Goal: Obtain resource: Download file/media

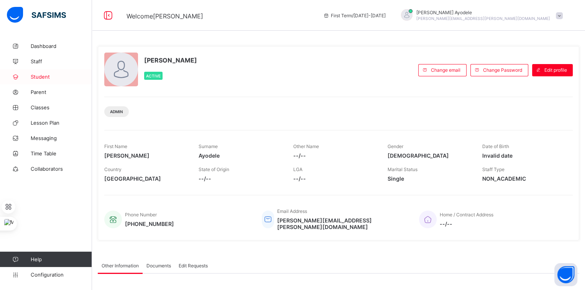
click at [43, 73] on link "Student" at bounding box center [46, 76] width 92 height 15
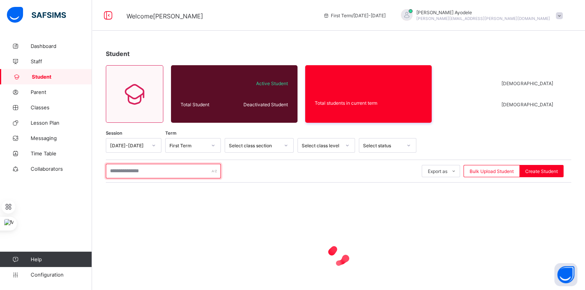
click at [159, 171] on input "text" at bounding box center [163, 171] width 115 height 15
type input "*"
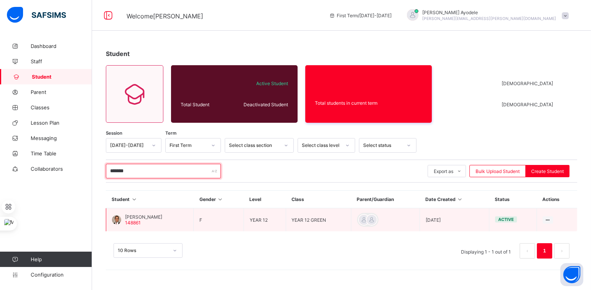
type input "*******"
click at [150, 217] on span "Felicia Agofure" at bounding box center [143, 217] width 37 height 6
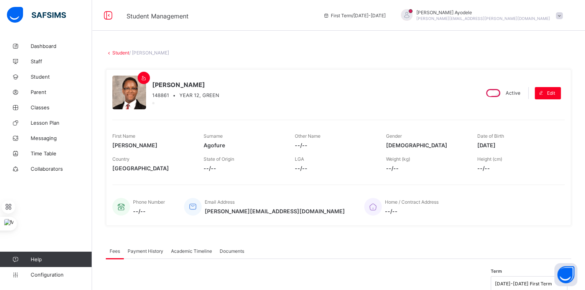
click at [192, 248] on span "Academic Timeline" at bounding box center [191, 251] width 41 height 6
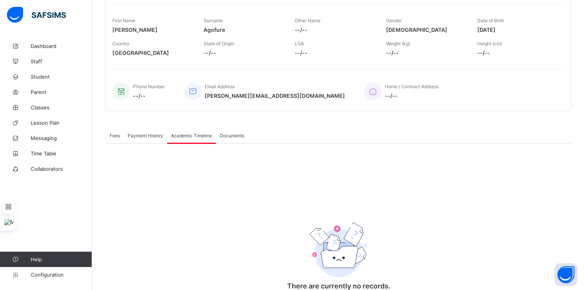
scroll to position [150, 0]
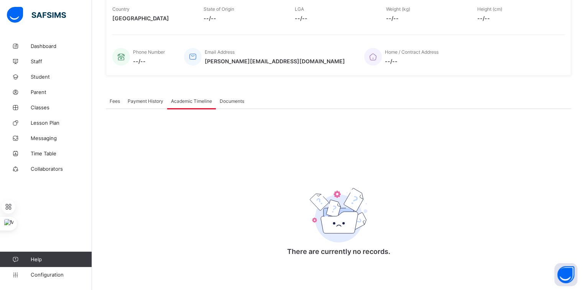
click at [198, 103] on div "Academic Timeline" at bounding box center [191, 100] width 49 height 15
click at [228, 102] on span "Documents" at bounding box center [232, 101] width 25 height 6
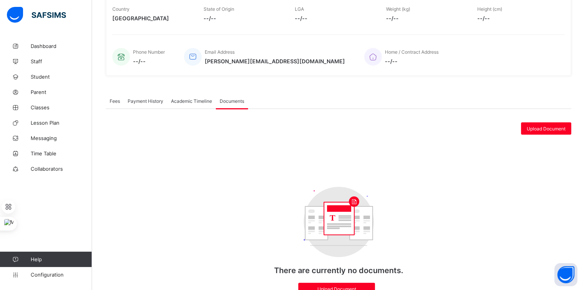
scroll to position [185, 0]
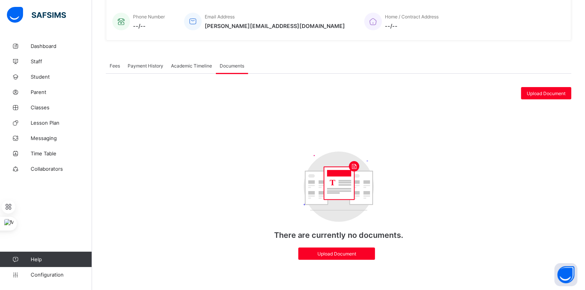
click at [195, 66] on span "Academic Timeline" at bounding box center [191, 66] width 41 height 6
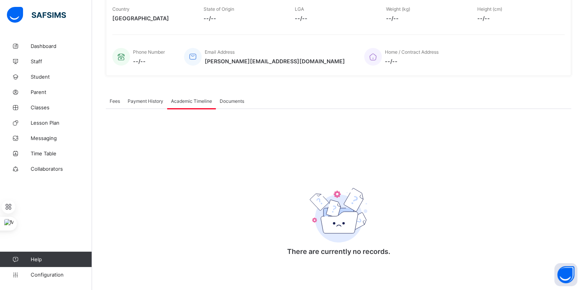
click at [152, 100] on span "Payment History" at bounding box center [146, 101] width 36 height 6
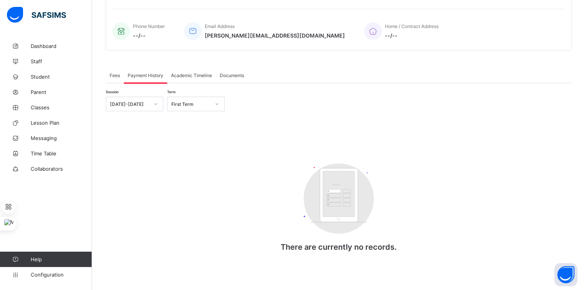
click at [192, 74] on span "Academic Timeline" at bounding box center [191, 75] width 41 height 6
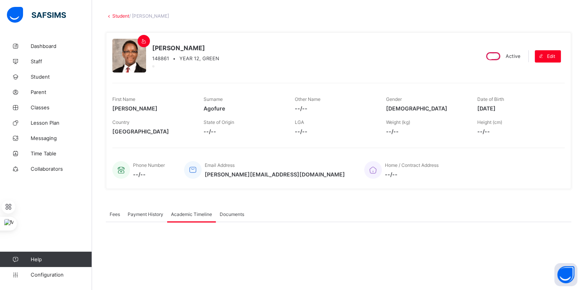
scroll to position [36, 0]
click at [59, 89] on span "Parent" at bounding box center [61, 92] width 61 height 6
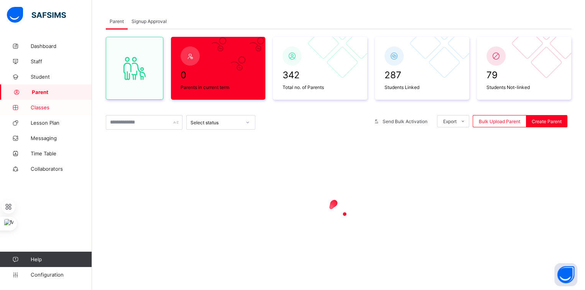
click at [50, 109] on span "Classes" at bounding box center [61, 107] width 61 height 6
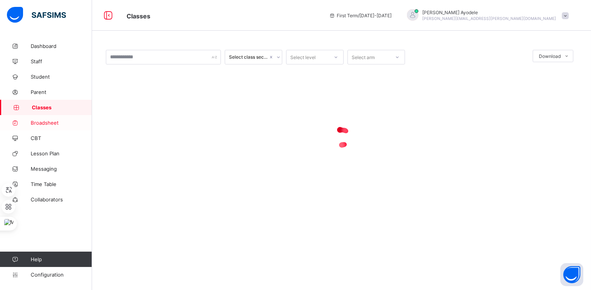
click at [51, 121] on span "Broadsheet" at bounding box center [61, 123] width 61 height 6
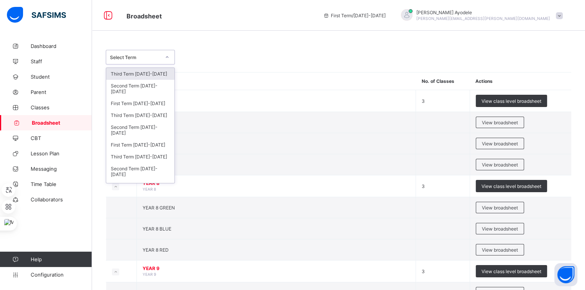
click at [147, 54] on div "Select Term" at bounding box center [135, 57] width 51 height 6
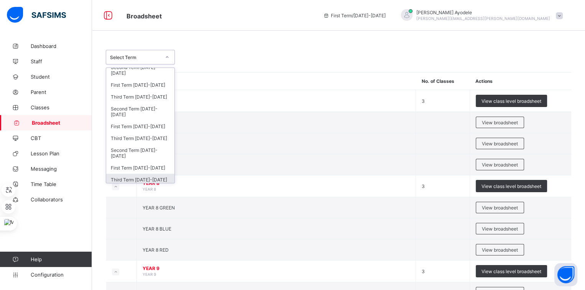
click at [134, 174] on div "Third Term 2022-2023" at bounding box center [140, 180] width 68 height 12
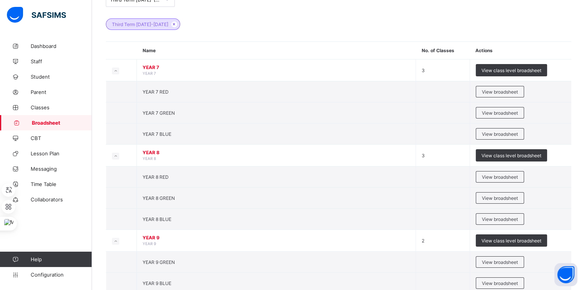
scroll to position [79, 0]
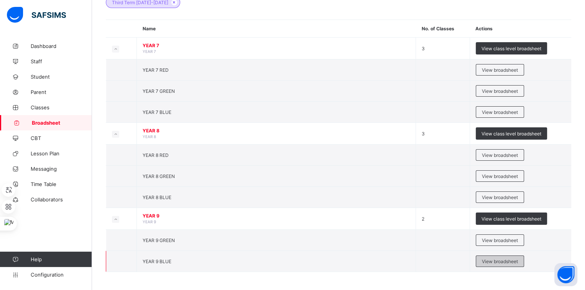
click at [491, 259] on span "View broadsheet" at bounding box center [500, 261] width 36 height 6
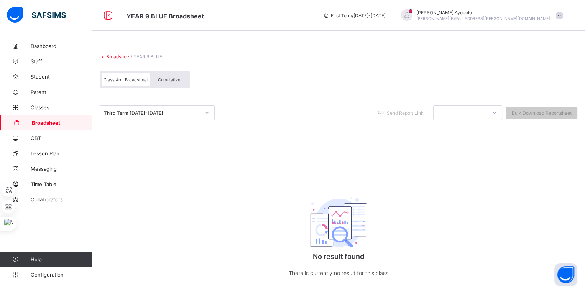
click at [182, 109] on div "Third Term 2022-2023" at bounding box center [150, 112] width 100 height 11
click at [125, 56] on link "Broadsheet" at bounding box center [118, 57] width 25 height 6
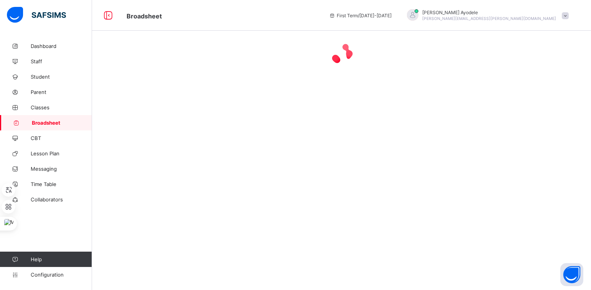
click at [174, 150] on div at bounding box center [341, 145] width 499 height 290
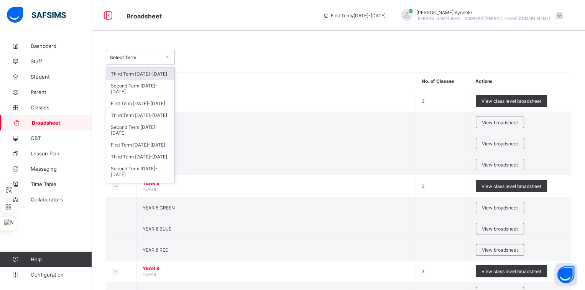
click at [161, 59] on div at bounding box center [167, 57] width 13 height 12
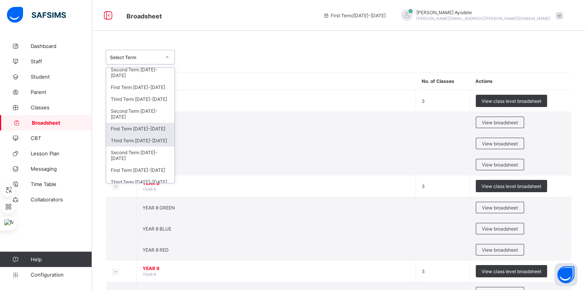
scroll to position [18, 0]
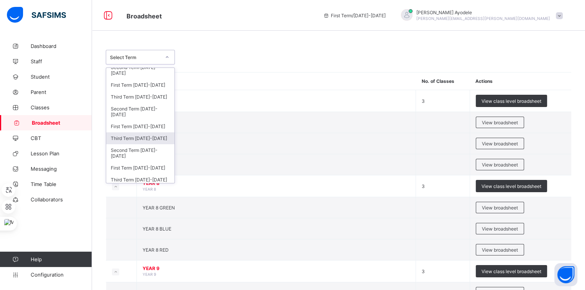
click at [135, 137] on div "Third Term 2023-2024" at bounding box center [140, 138] width 68 height 12
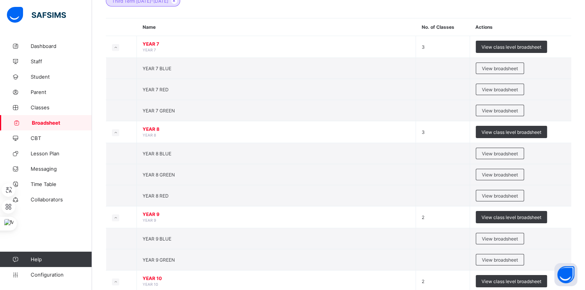
scroll to position [143, 0]
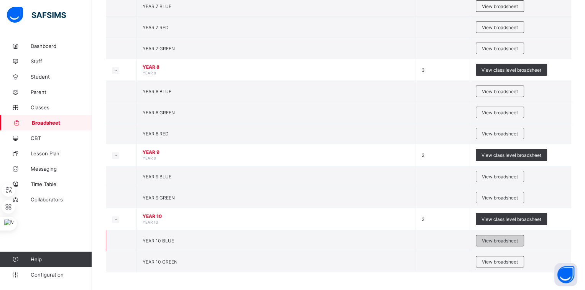
click at [506, 238] on span "View broadsheet" at bounding box center [500, 241] width 36 height 6
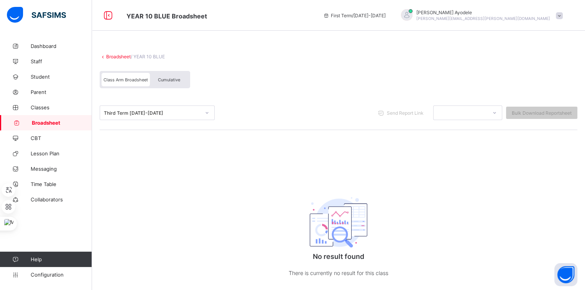
click at [176, 83] on div "Cumulative" at bounding box center [169, 79] width 38 height 13
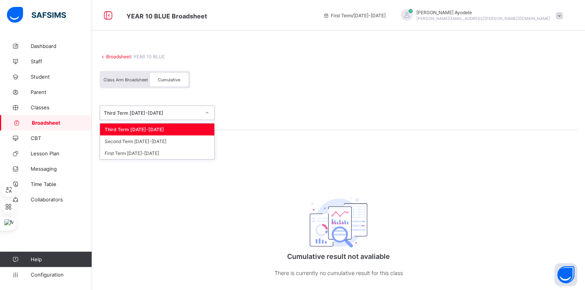
click at [159, 110] on div "Third Term 2023-2024" at bounding box center [152, 113] width 97 height 6
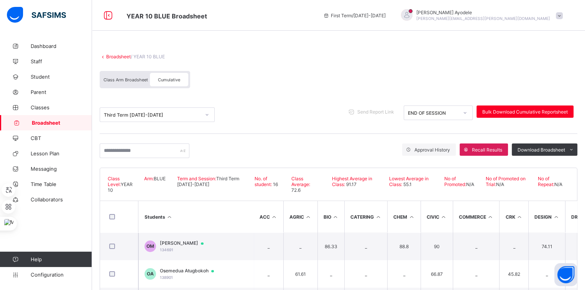
click at [119, 56] on link "Broadsheet" at bounding box center [118, 57] width 25 height 6
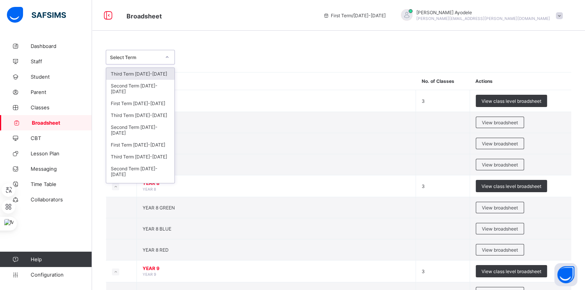
click at [119, 56] on div "Select Term" at bounding box center [135, 57] width 51 height 6
click at [136, 155] on div "Third Term 2023-2024" at bounding box center [140, 157] width 68 height 12
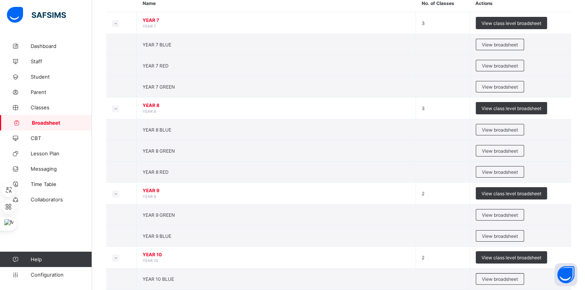
scroll to position [143, 0]
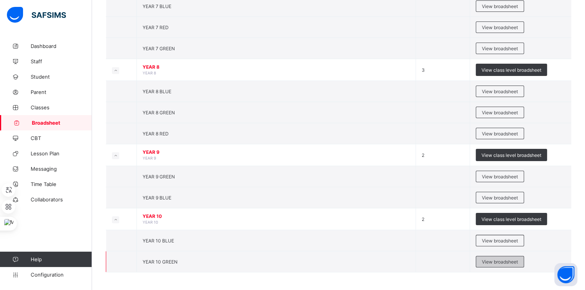
click at [500, 259] on span "View broadsheet" at bounding box center [500, 262] width 36 height 6
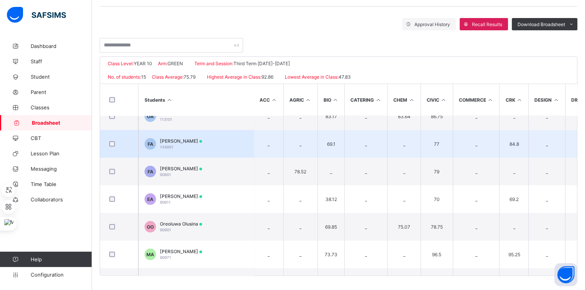
scroll to position [11, 0]
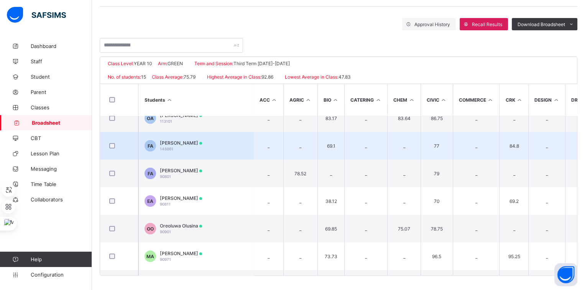
click at [185, 142] on span "Felicia Agofure" at bounding box center [181, 143] width 42 height 6
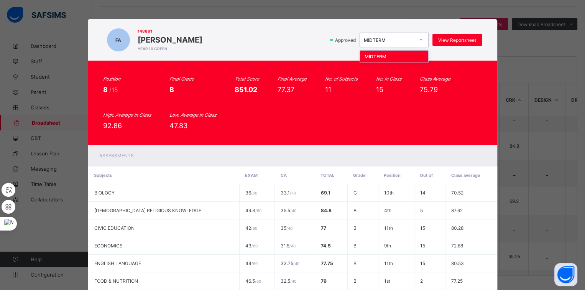
click at [384, 34] on div "MIDTERM" at bounding box center [387, 39] width 54 height 11
click at [385, 89] on div "15" at bounding box center [388, 89] width 25 height 8
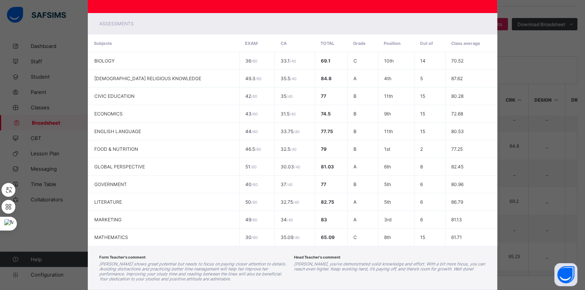
scroll to position [174, 0]
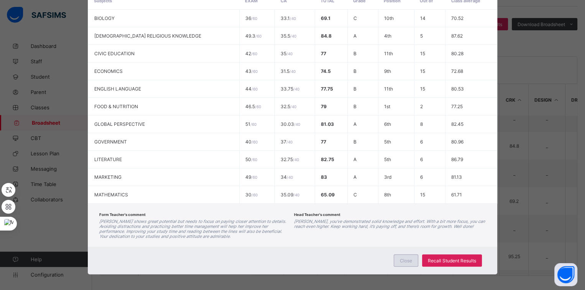
click at [404, 258] on span "Close" at bounding box center [406, 261] width 12 height 6
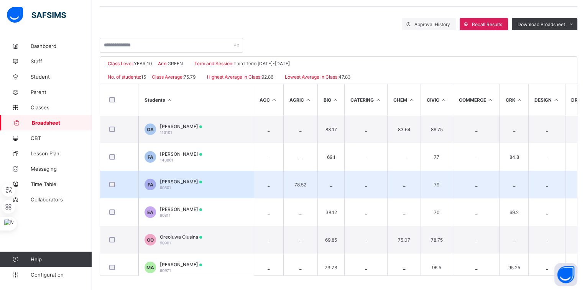
scroll to position [0, 0]
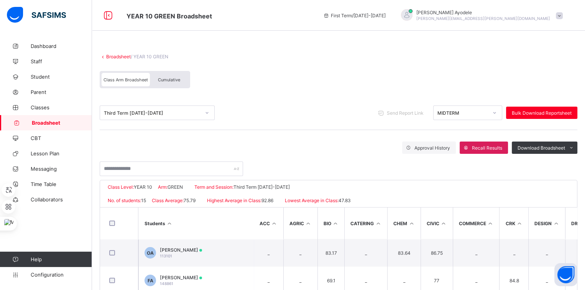
click at [181, 82] on div "Cumulative" at bounding box center [169, 79] width 38 height 13
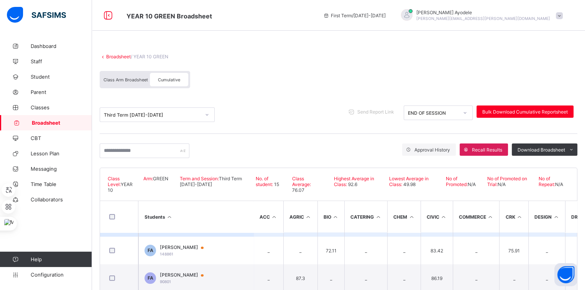
scroll to position [16, 0]
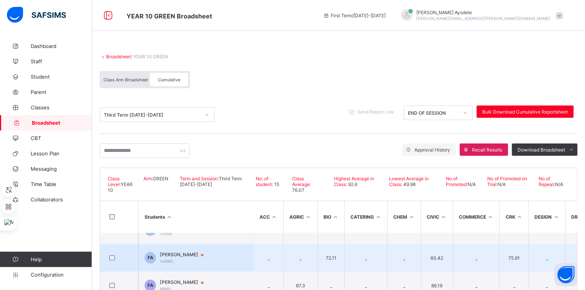
click at [184, 251] on div "FA Felicia Agofure 148861" at bounding box center [177, 257] width 66 height 12
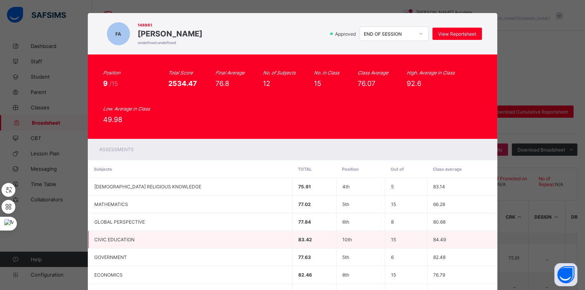
scroll to position [0, 0]
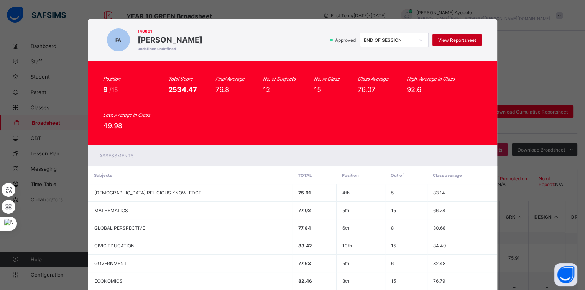
click at [452, 40] on span "View Reportsheet" at bounding box center [457, 40] width 38 height 6
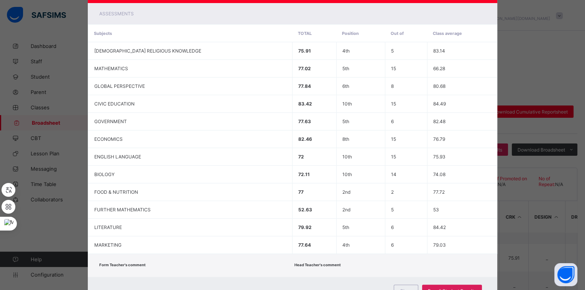
scroll to position [172, 0]
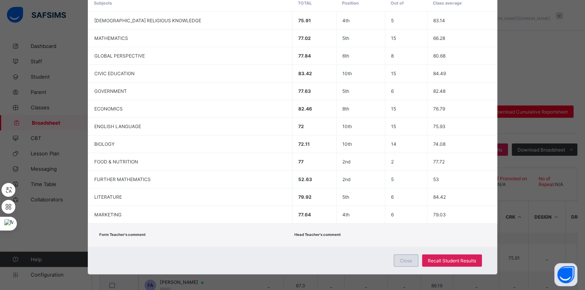
drag, startPoint x: 392, startPoint y: 264, endPoint x: 400, endPoint y: 258, distance: 9.5
click at [400, 258] on div "Close Recall Student Results" at bounding box center [292, 260] width 409 height 28
click at [400, 258] on span "Close" at bounding box center [406, 261] width 12 height 6
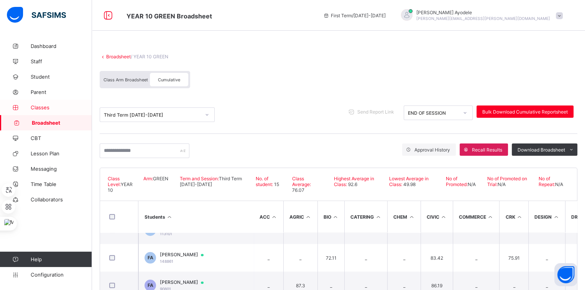
click at [40, 108] on span "Classes" at bounding box center [61, 107] width 61 height 6
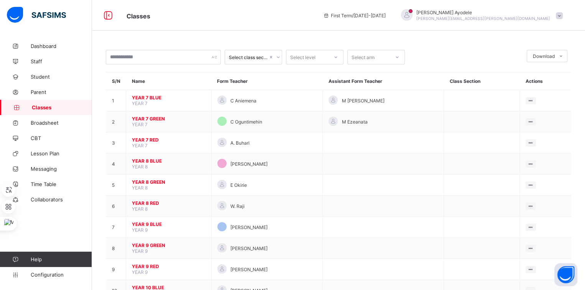
click at [146, 139] on span "YEAR 7 RED" at bounding box center [169, 140] width 74 height 6
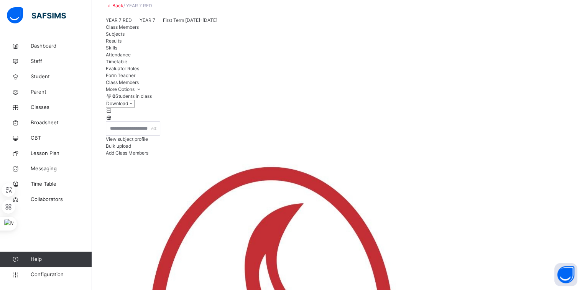
scroll to position [45, 0]
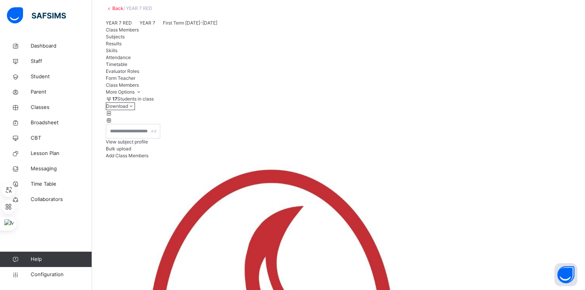
click at [161, 40] on div "Subjects" at bounding box center [338, 36] width 465 height 7
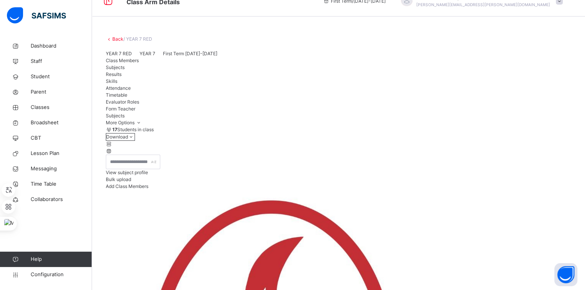
scroll to position [0, 0]
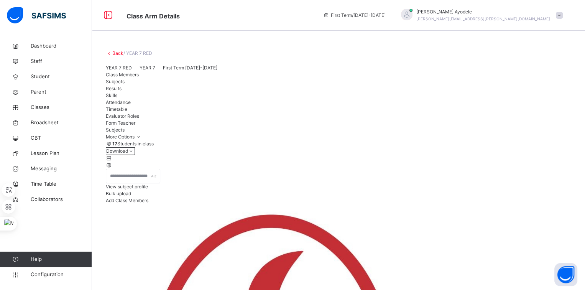
click at [127, 77] on span "Class Members" at bounding box center [122, 75] width 33 height 6
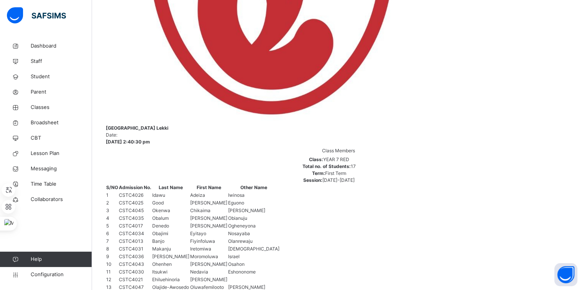
scroll to position [410, 0]
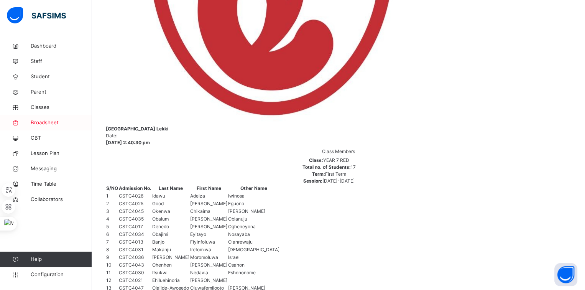
click at [53, 122] on span "Broadsheet" at bounding box center [61, 123] width 61 height 8
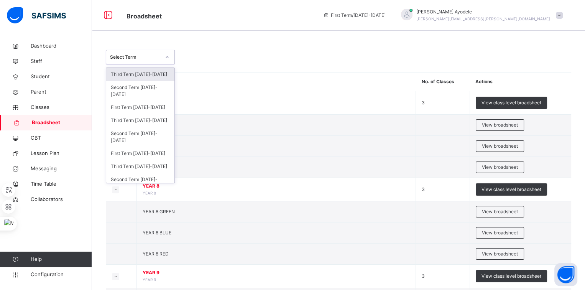
click at [150, 61] on div "Select Term" at bounding box center [133, 57] width 54 height 12
click at [129, 120] on div "Third Term 2024-2025" at bounding box center [140, 120] width 68 height 13
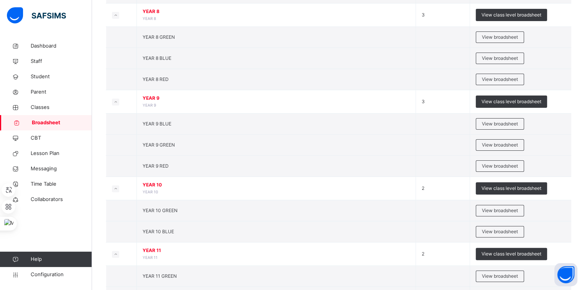
scroll to position [236, 0]
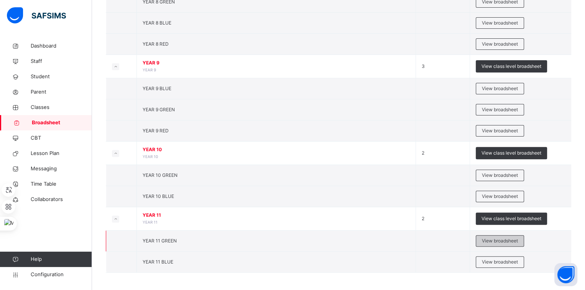
click at [487, 237] on span "View broadsheet" at bounding box center [500, 240] width 36 height 7
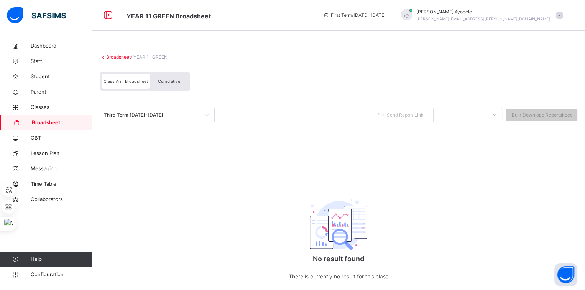
click at [175, 82] on span "Cumulative" at bounding box center [169, 81] width 22 height 5
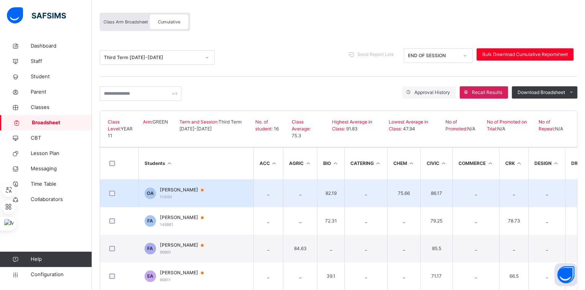
scroll to position [60, 0]
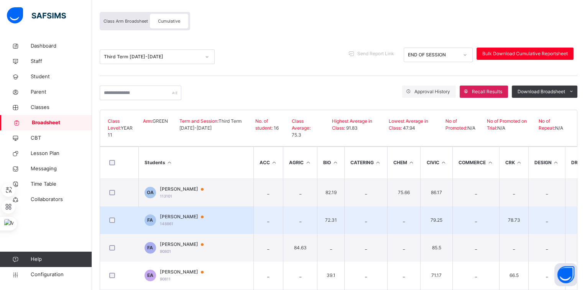
click at [188, 213] on span "Felicia Agofure" at bounding box center [185, 216] width 51 height 7
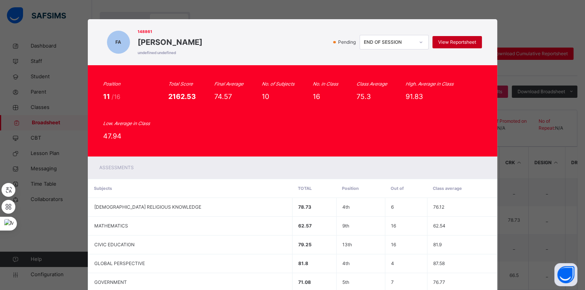
click at [438, 43] on span "View Reportsheet" at bounding box center [457, 42] width 38 height 7
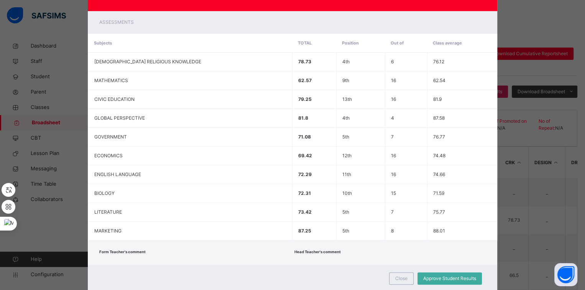
scroll to position [166, 0]
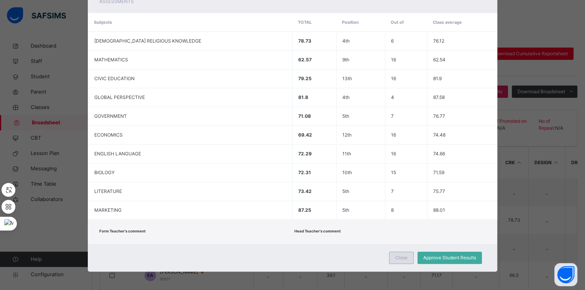
click at [402, 254] on span "Close" at bounding box center [401, 257] width 12 height 7
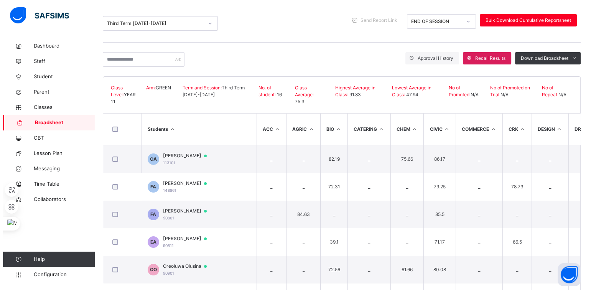
scroll to position [0, 0]
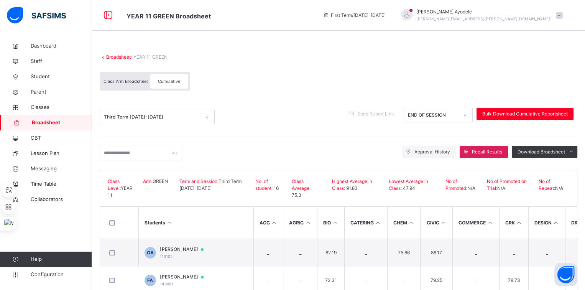
click at [118, 56] on link "Broadsheet" at bounding box center [118, 57] width 25 height 6
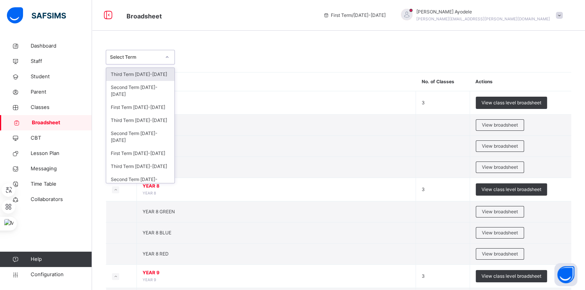
click at [167, 56] on icon at bounding box center [167, 57] width 5 height 8
click at [152, 74] on div "Third Term 2025-2026" at bounding box center [140, 74] width 68 height 13
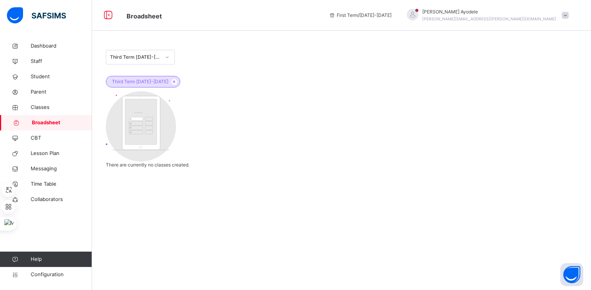
click at [156, 57] on div "Third Term 2025-2026" at bounding box center [135, 57] width 51 height 7
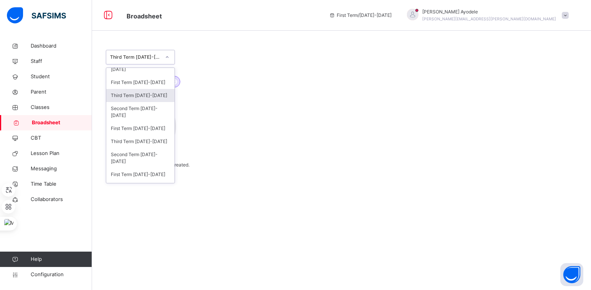
scroll to position [33, 0]
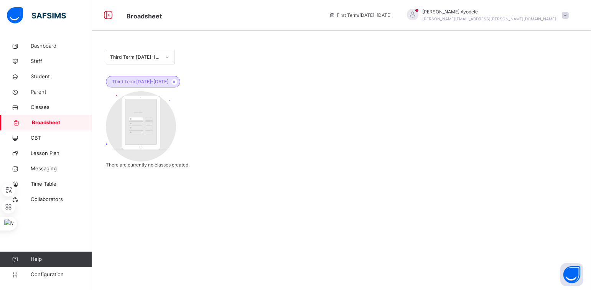
click at [238, 123] on div "Third Term 2025-2026 Third Term 2025-2026 Customers There are currently no clas…" at bounding box center [341, 108] width 499 height 141
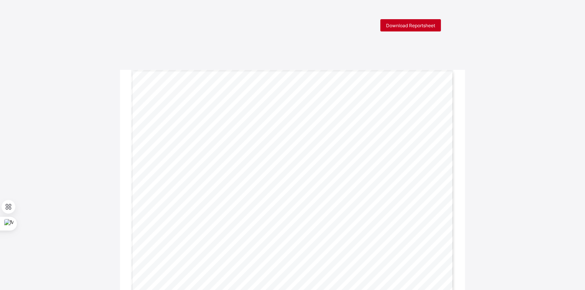
click at [410, 26] on span "Download Reportsheet" at bounding box center [410, 26] width 49 height 6
click at [407, 26] on span "Download Reportsheet" at bounding box center [410, 26] width 49 height 6
